Goal: Task Accomplishment & Management: Complete application form

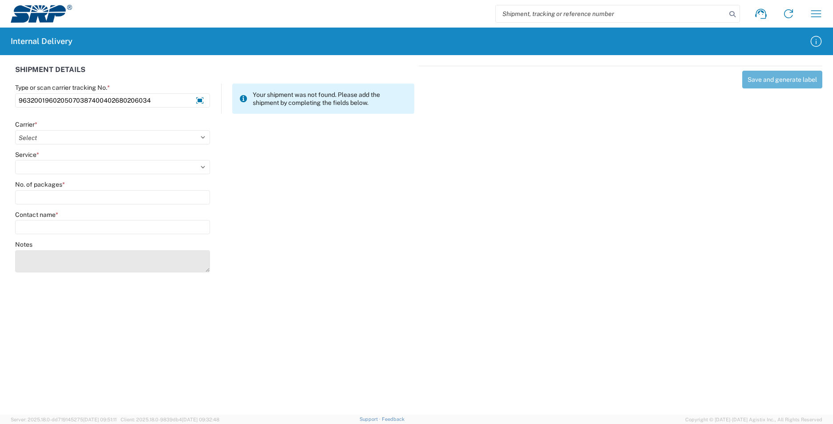
type input "9632001960205070387400402680206034"
click at [51, 266] on textarea "Notes" at bounding box center [112, 261] width 195 height 22
type textarea "9632001960205070387400402680206012 9632001960205070387400402680206023"
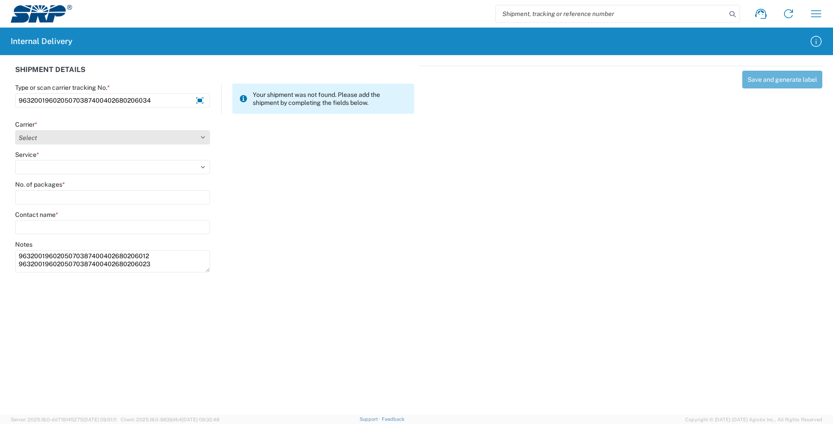
click at [60, 133] on select "Select AcctPay Amazon Logistics ATI Trucking BC Dimerco Logistics Empire Southw…" at bounding box center [112, 137] width 195 height 14
select select "5"
click at [15, 130] on select "Select AcctPay Amazon Logistics ATI Trucking BC Dimerco Logistics Empire Southw…" at bounding box center [112, 137] width 195 height 14
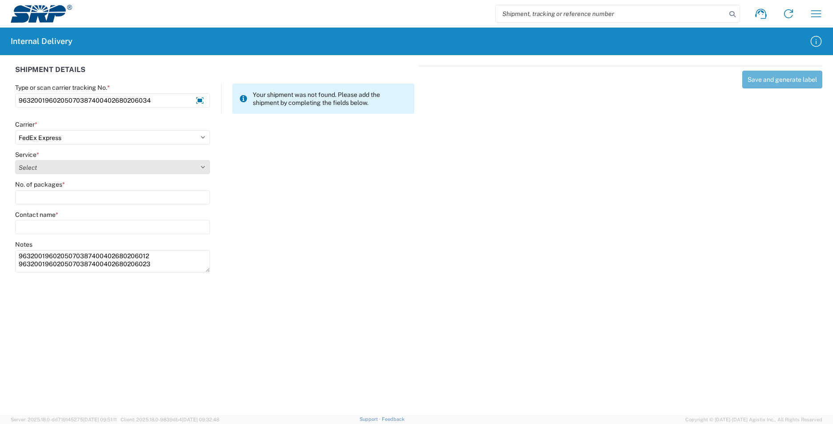
click at [43, 166] on select "Select 1Day Freight 2Day 2Day AM 2Day AM One Rate 2Day Freight 2Day One Rate 3 …" at bounding box center [112, 167] width 195 height 14
select select "12"
click at [42, 165] on select "Select 1Day Freight 2Day 2Day AM 2Day AM One Rate 2Day Freight 2Day One Rate 3 …" at bounding box center [112, 167] width 195 height 14
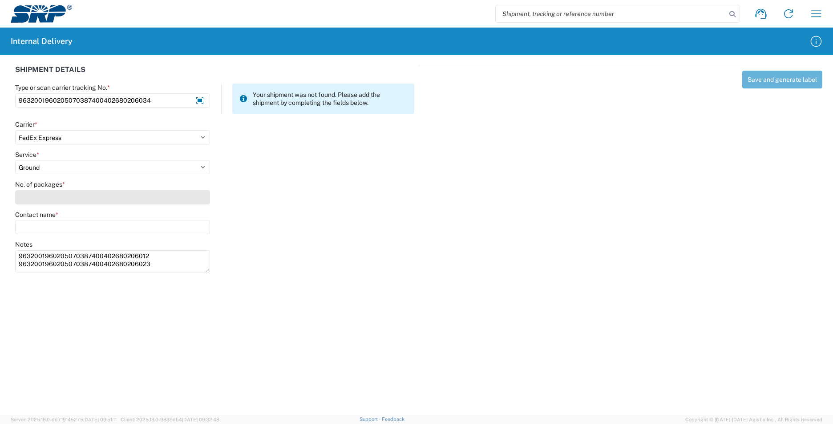
click at [49, 199] on input "No. of packages *" at bounding box center [112, 197] width 195 height 14
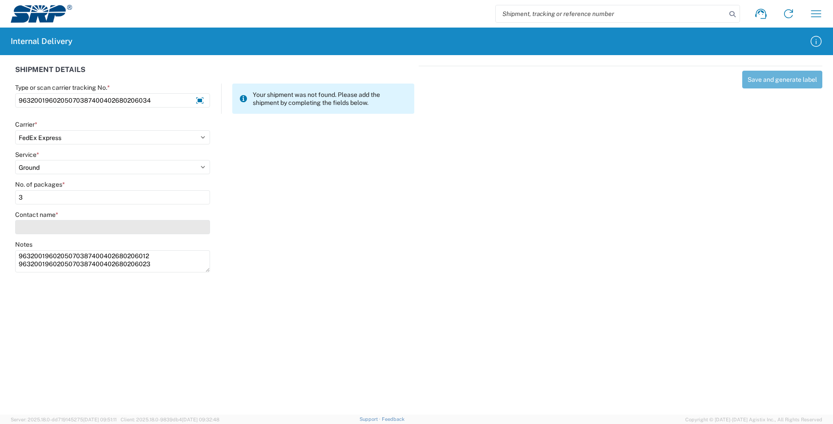
type input "3"
click at [54, 226] on input "Contact name *" at bounding box center [112, 227] width 195 height 14
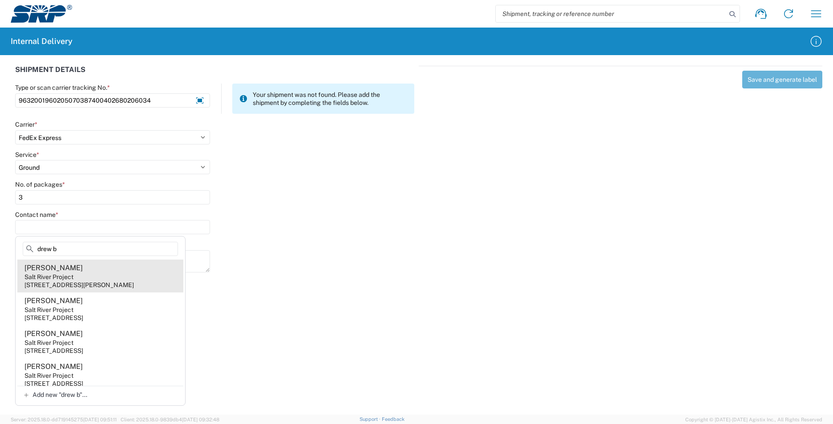
type input "drew b"
click at [121, 282] on div "[STREET_ADDRESS][PERSON_NAME]" at bounding box center [78, 285] width 109 height 8
type input "[PERSON_NAME]"
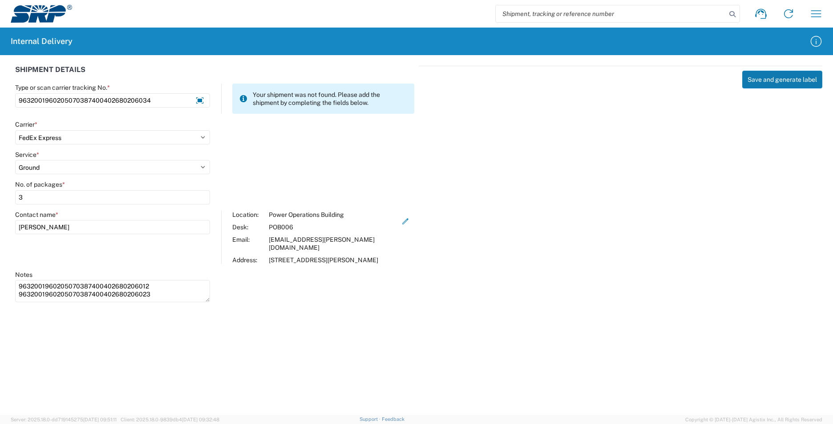
click at [788, 78] on button "Save and generate label" at bounding box center [782, 80] width 80 height 18
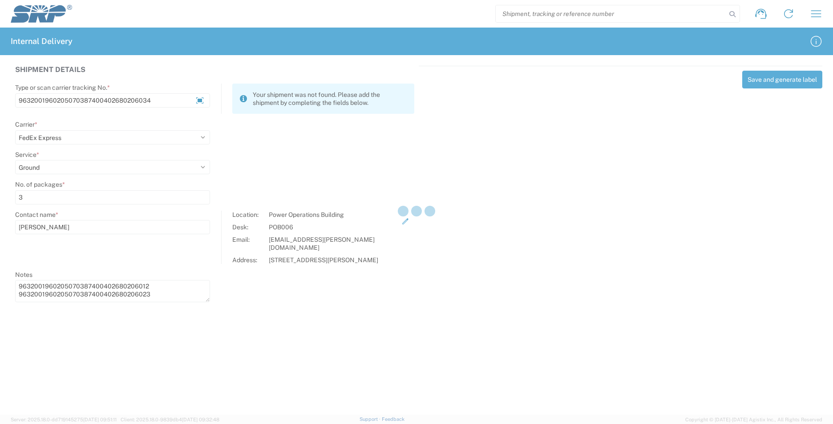
select select
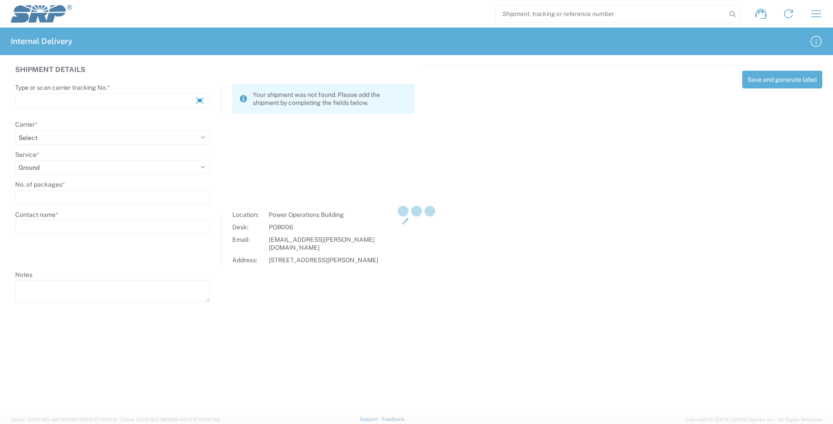
select select
